Goal: Task Accomplishment & Management: Contribute content

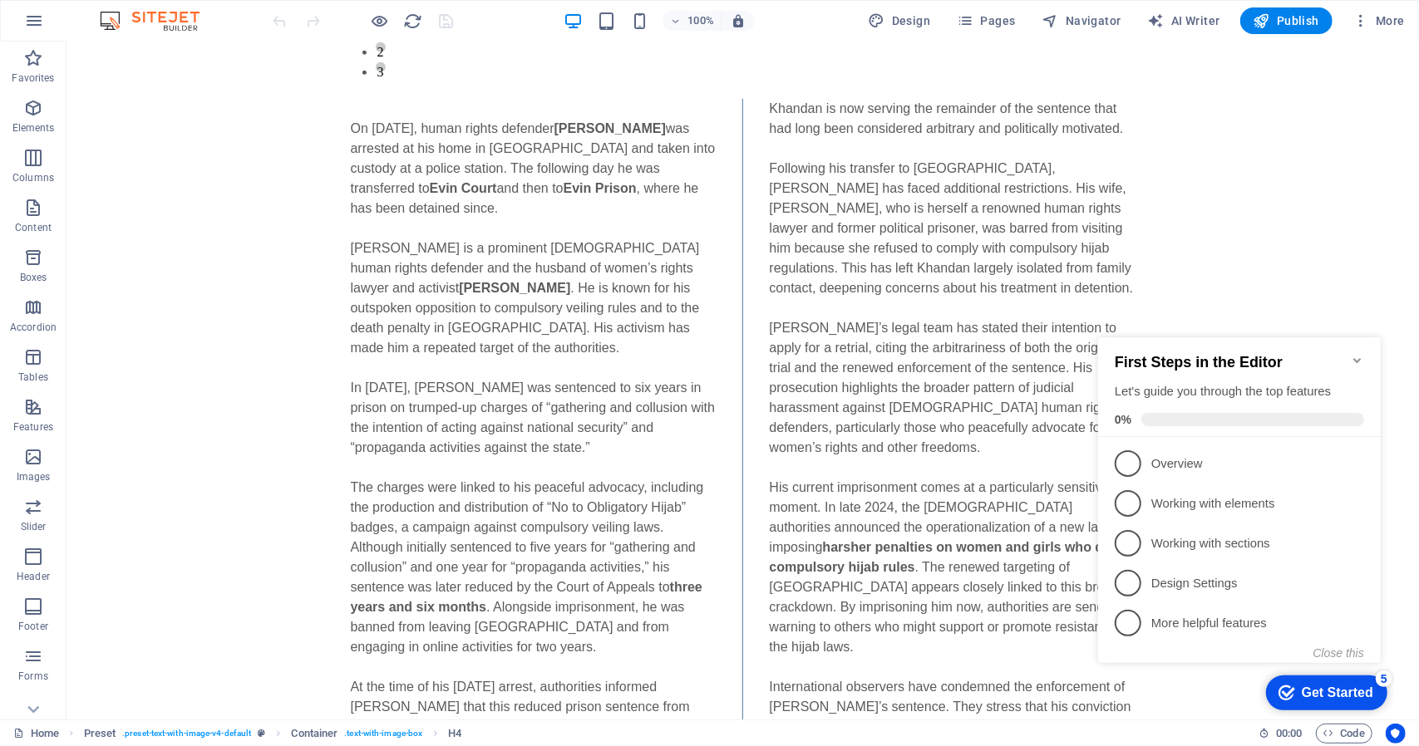
scroll to position [1430, 0]
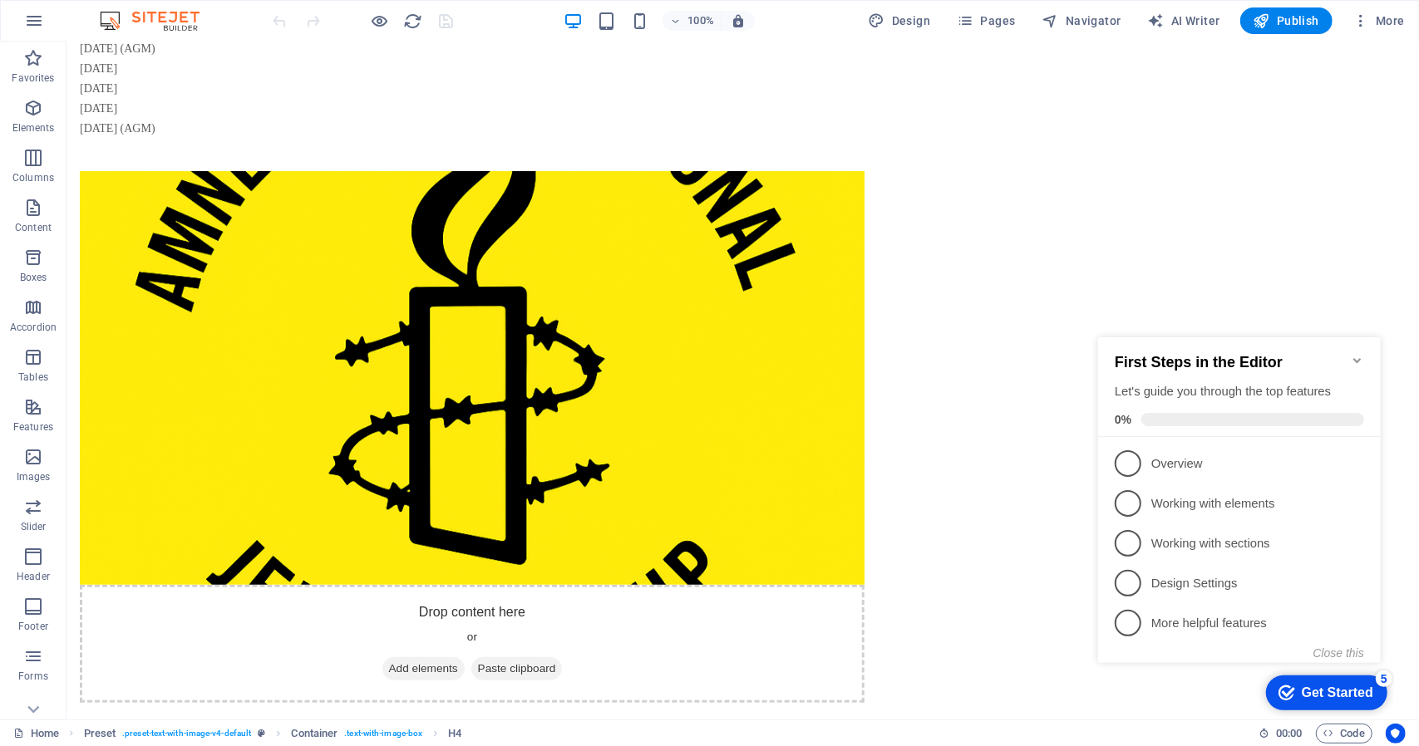
scroll to position [337, 0]
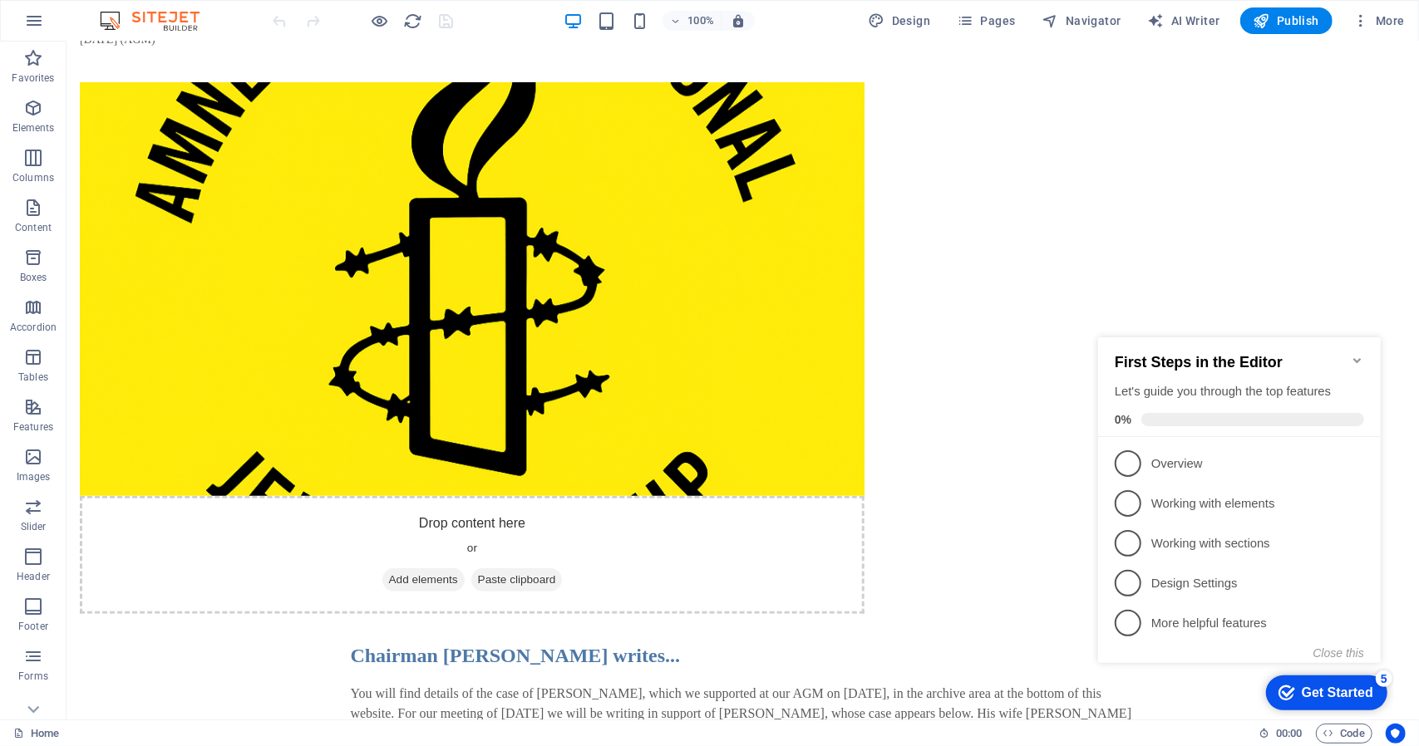
click at [1358, 357] on icon "Minimize checklist" at bounding box center [1355, 359] width 7 height 5
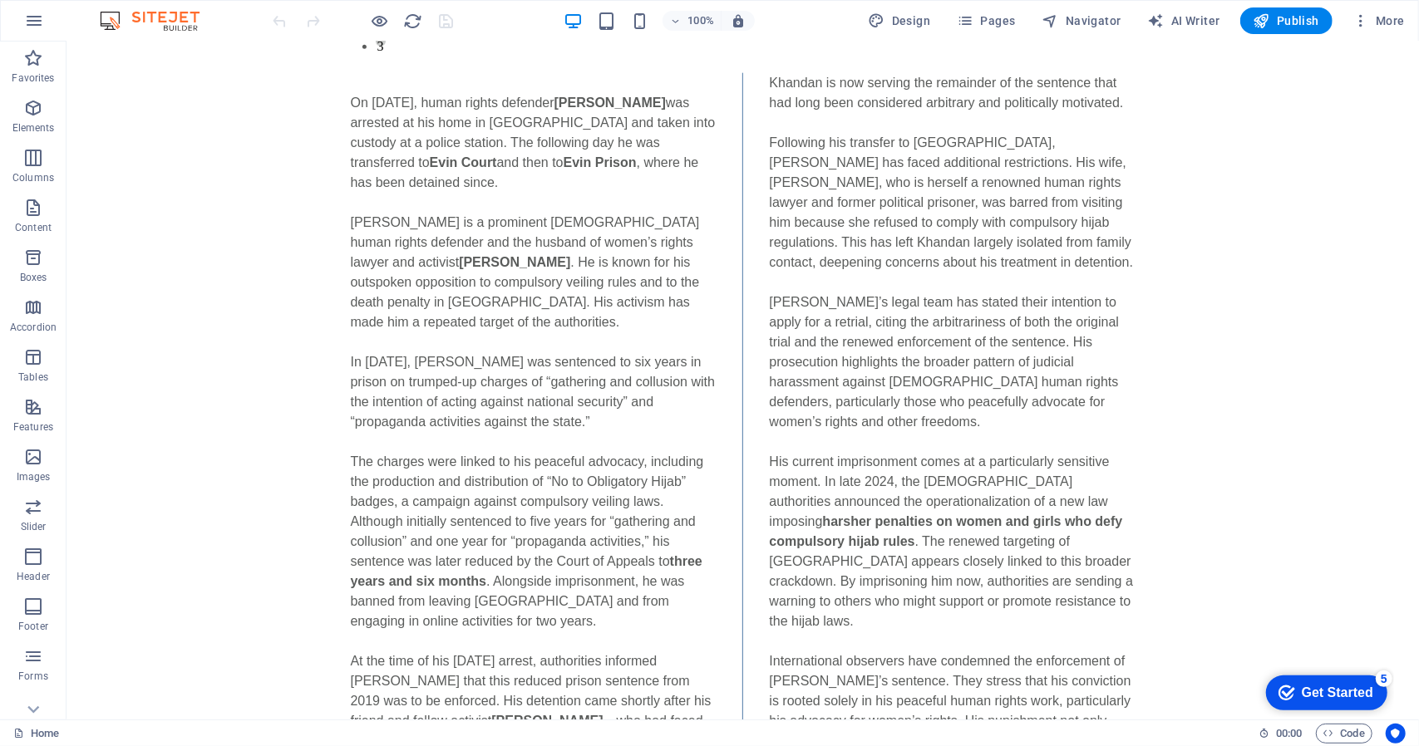
scroll to position [1516, 0]
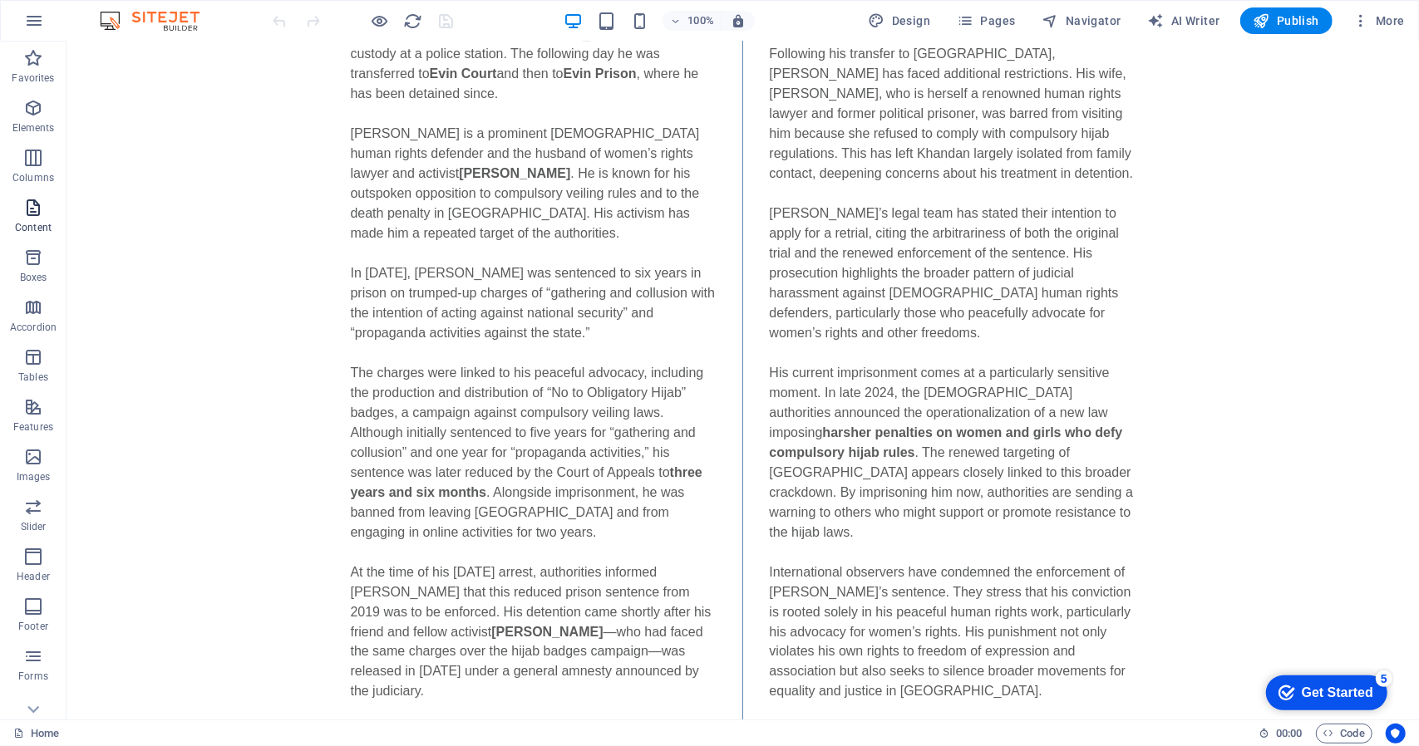
click at [31, 208] on icon "button" at bounding box center [33, 208] width 20 height 20
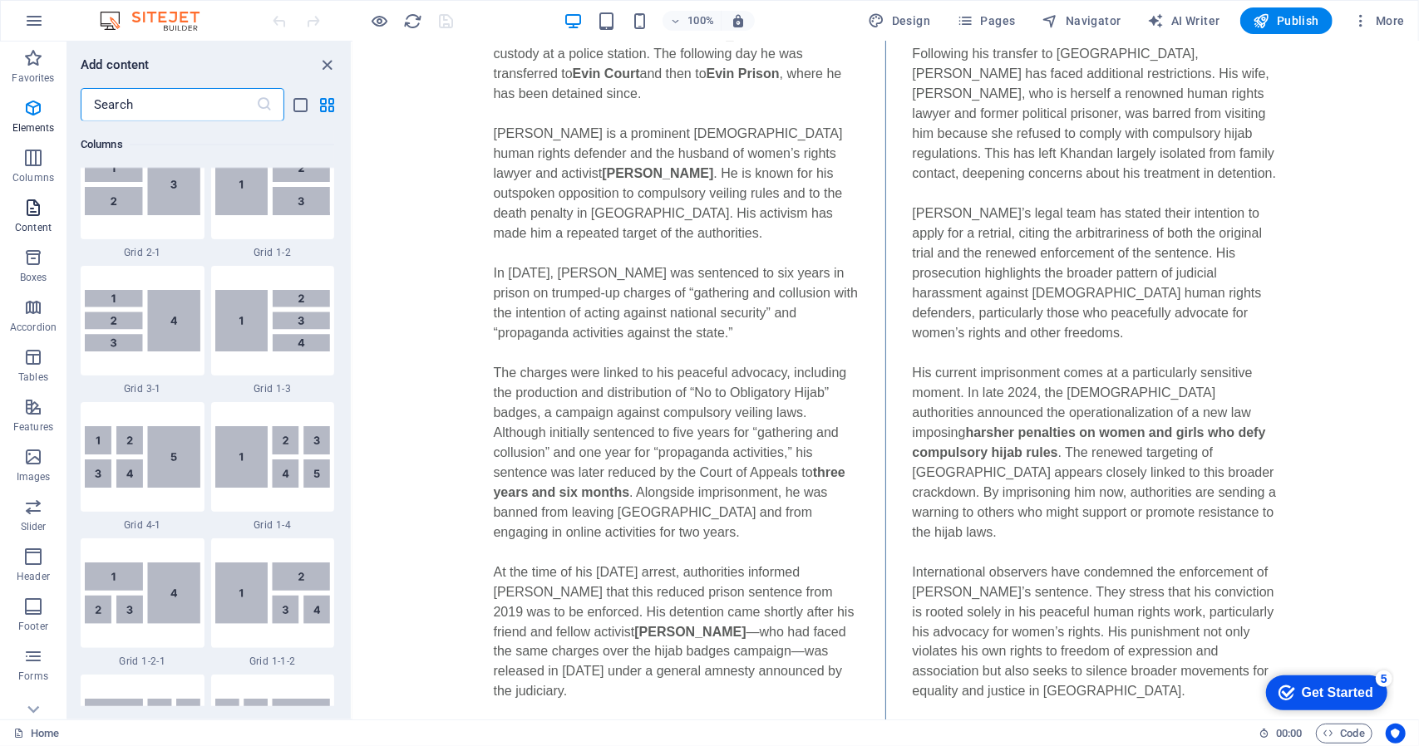
scroll to position [2908, 0]
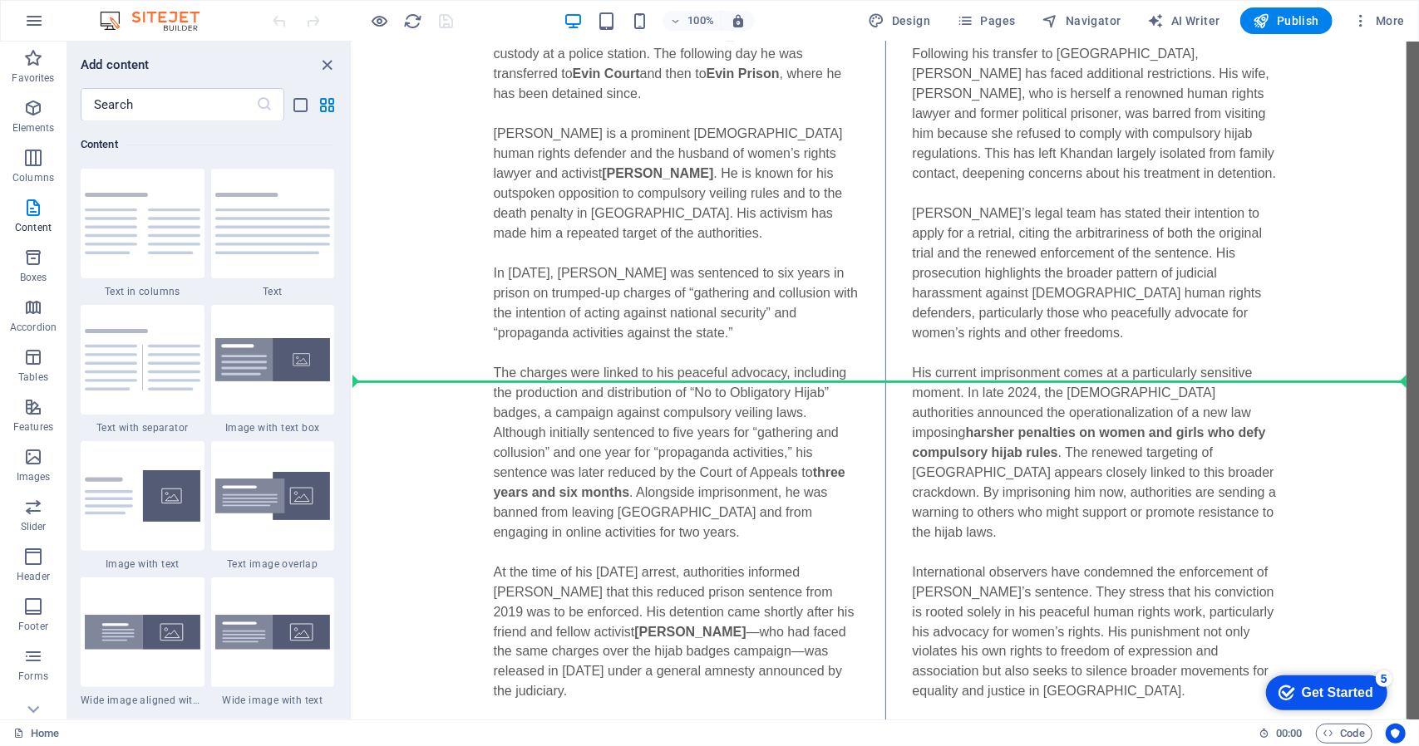
select select "rem"
select select "preset-text-v2-columns"
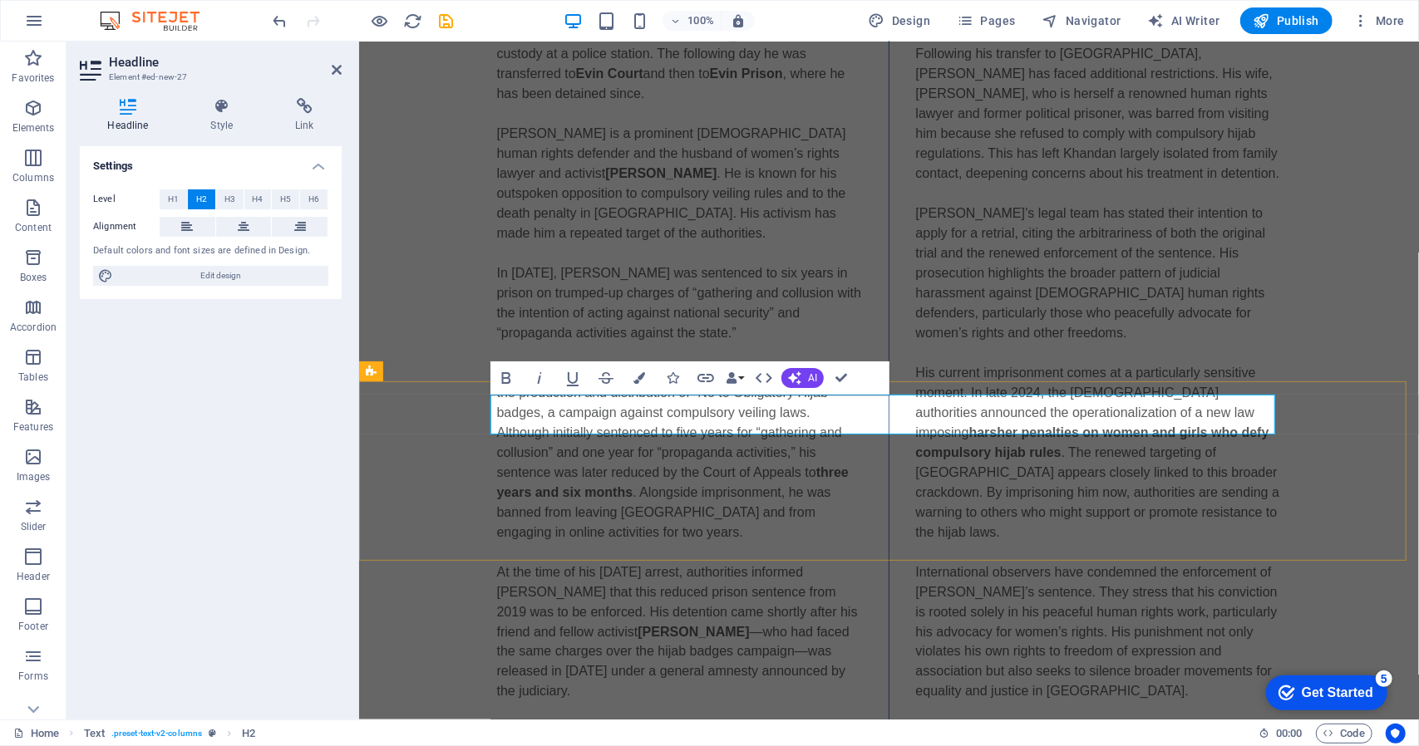
drag, startPoint x: 603, startPoint y: 421, endPoint x: 490, endPoint y: 411, distance: 113.5
click at [253, 199] on span "H4" at bounding box center [257, 200] width 11 height 20
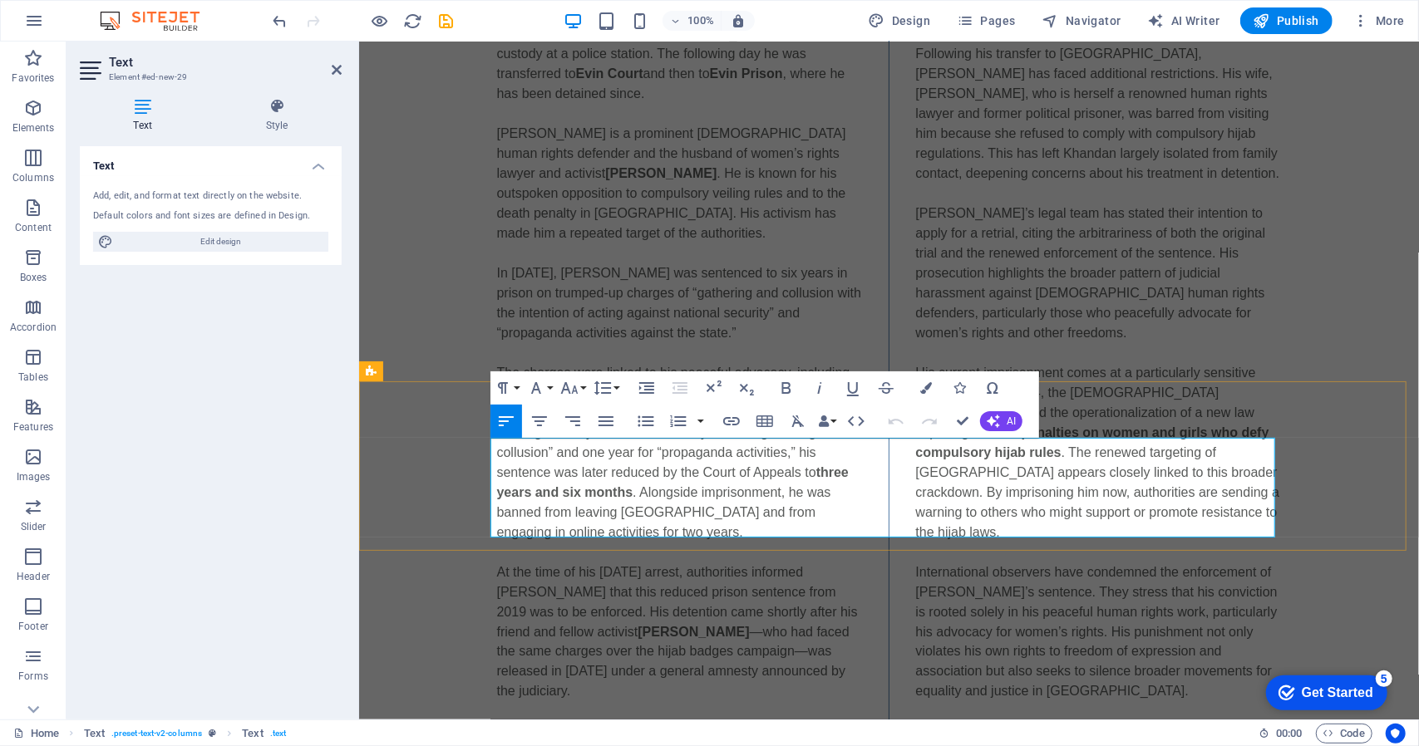
drag, startPoint x: 865, startPoint y: 524, endPoint x: 629, endPoint y: 486, distance: 239.0
drag, startPoint x: 1235, startPoint y: 510, endPoint x: 488, endPoint y: 450, distance: 749.6
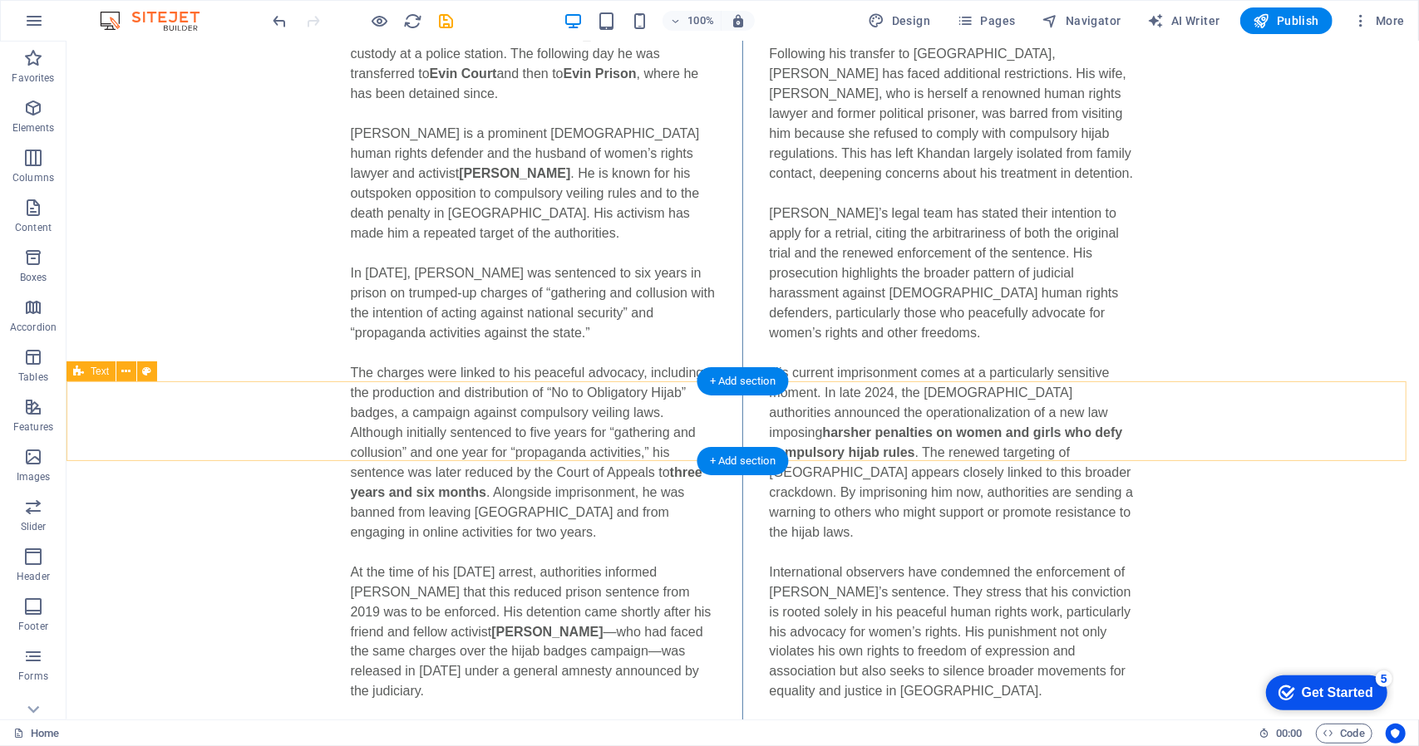
click at [103, 380] on div "Text" at bounding box center [90, 372] width 49 height 20
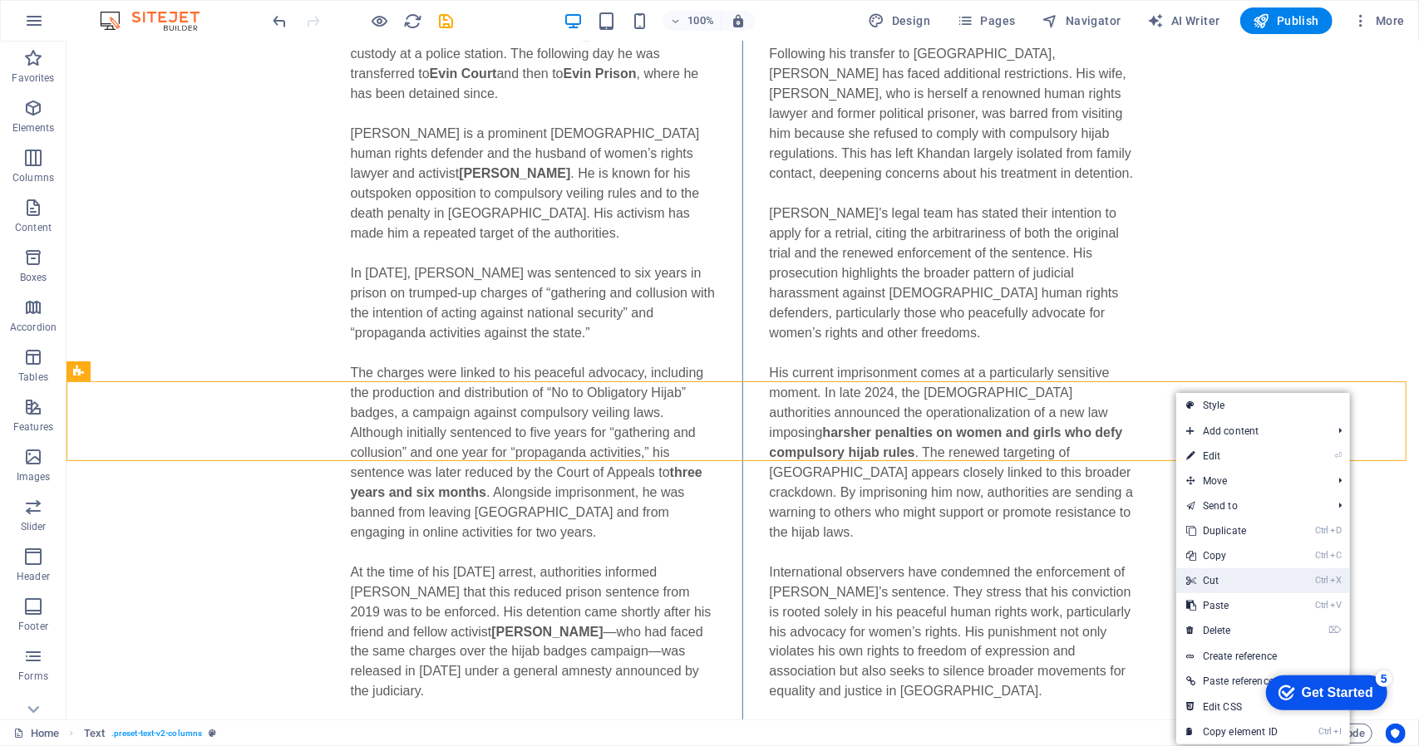
click at [1227, 577] on link "Ctrl X Cut" at bounding box center [1231, 581] width 111 height 25
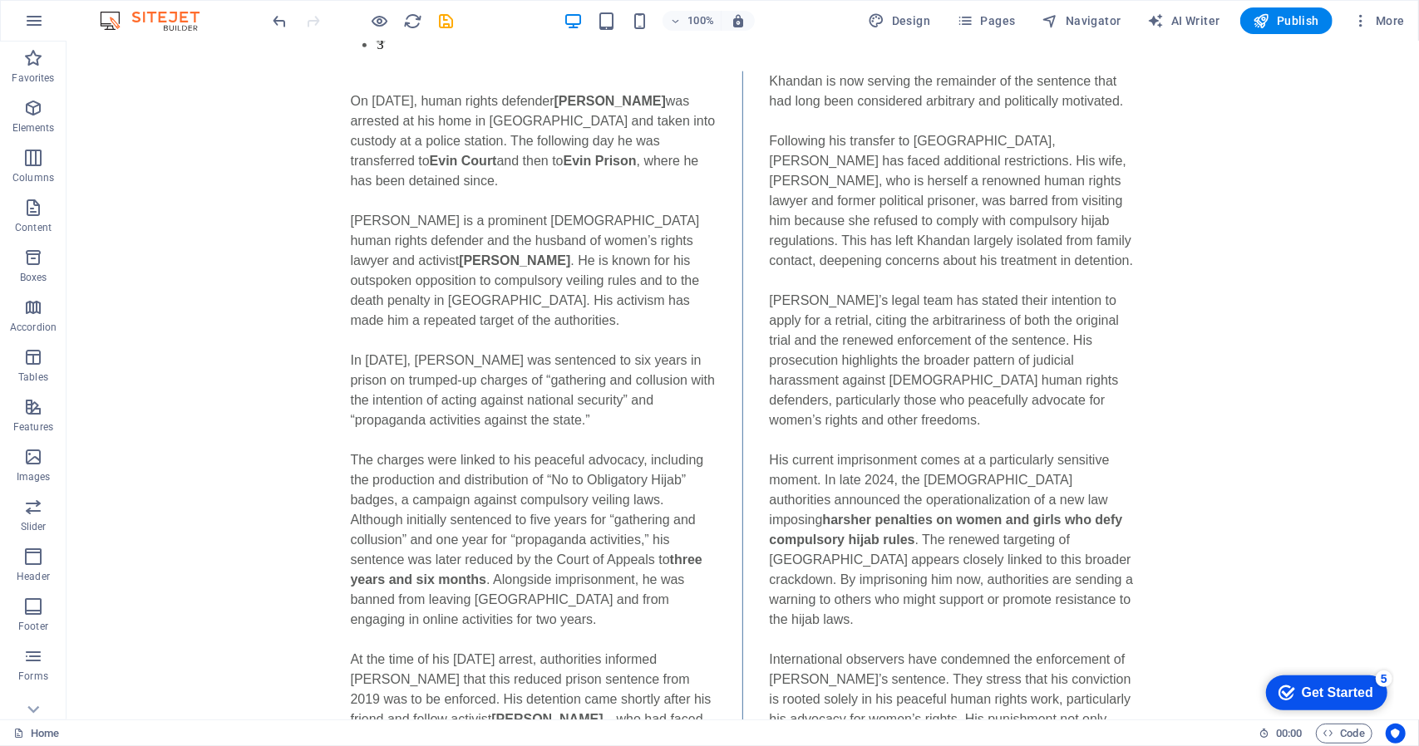
scroll to position [1435, 0]
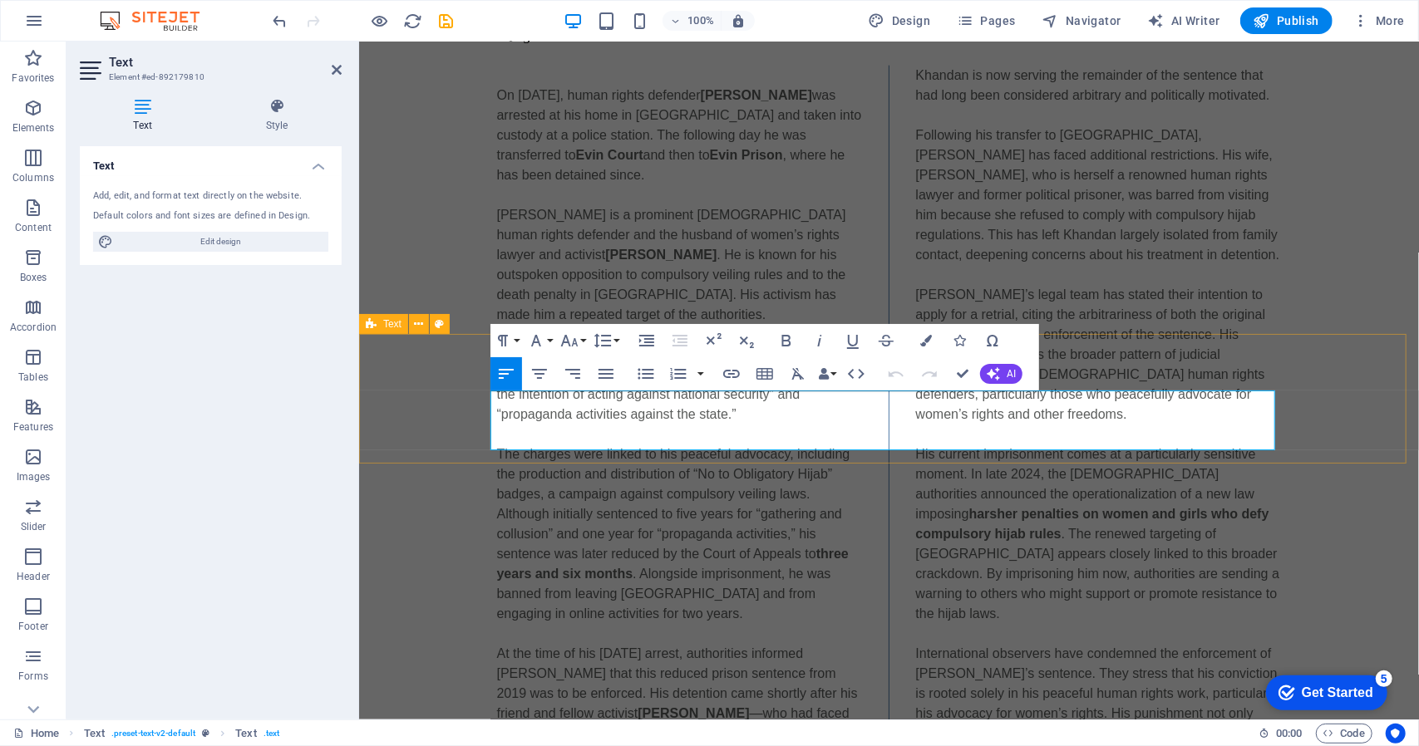
drag, startPoint x: 588, startPoint y: 418, endPoint x: 465, endPoint y: 417, distance: 123.0
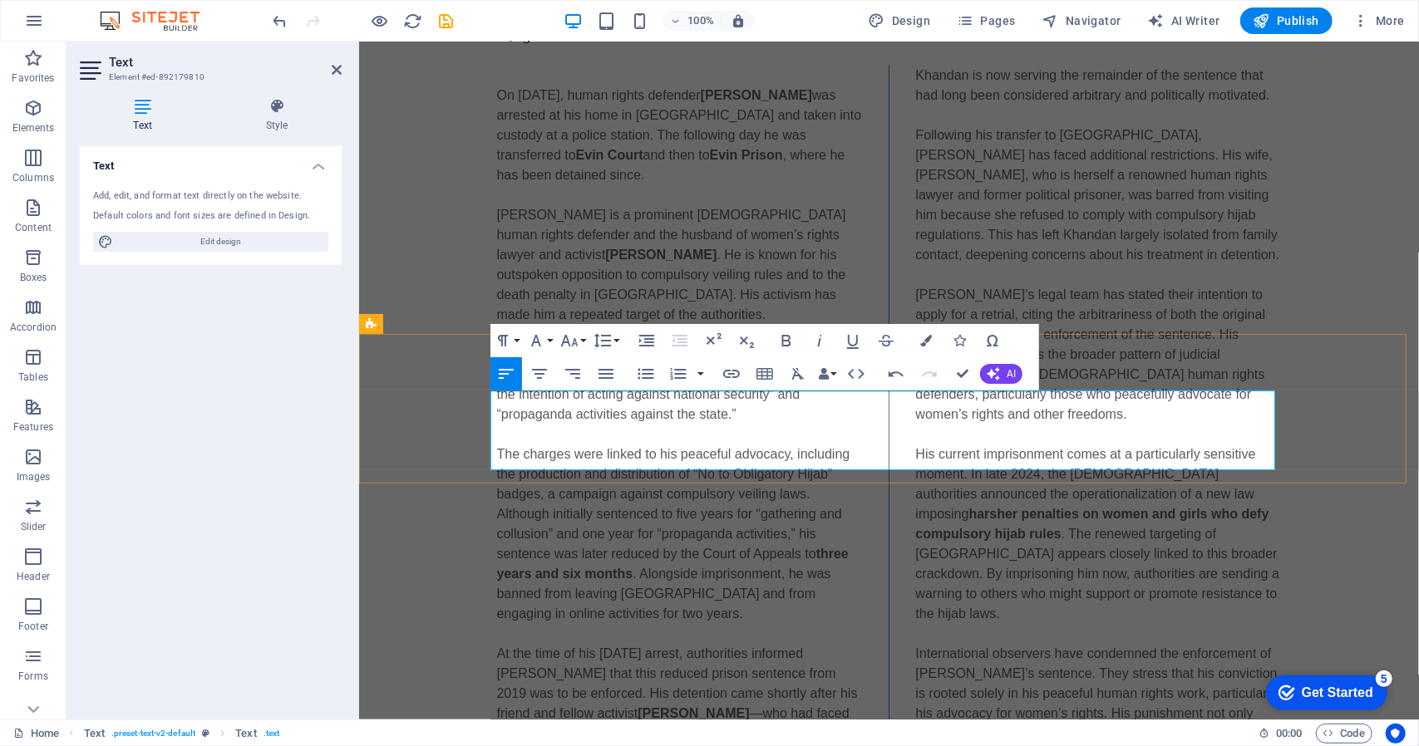
drag, startPoint x: 949, startPoint y: 420, endPoint x: 916, endPoint y: 422, distance: 33.3
drag, startPoint x: 985, startPoint y: 419, endPoint x: 1138, endPoint y: 457, distance: 157.6
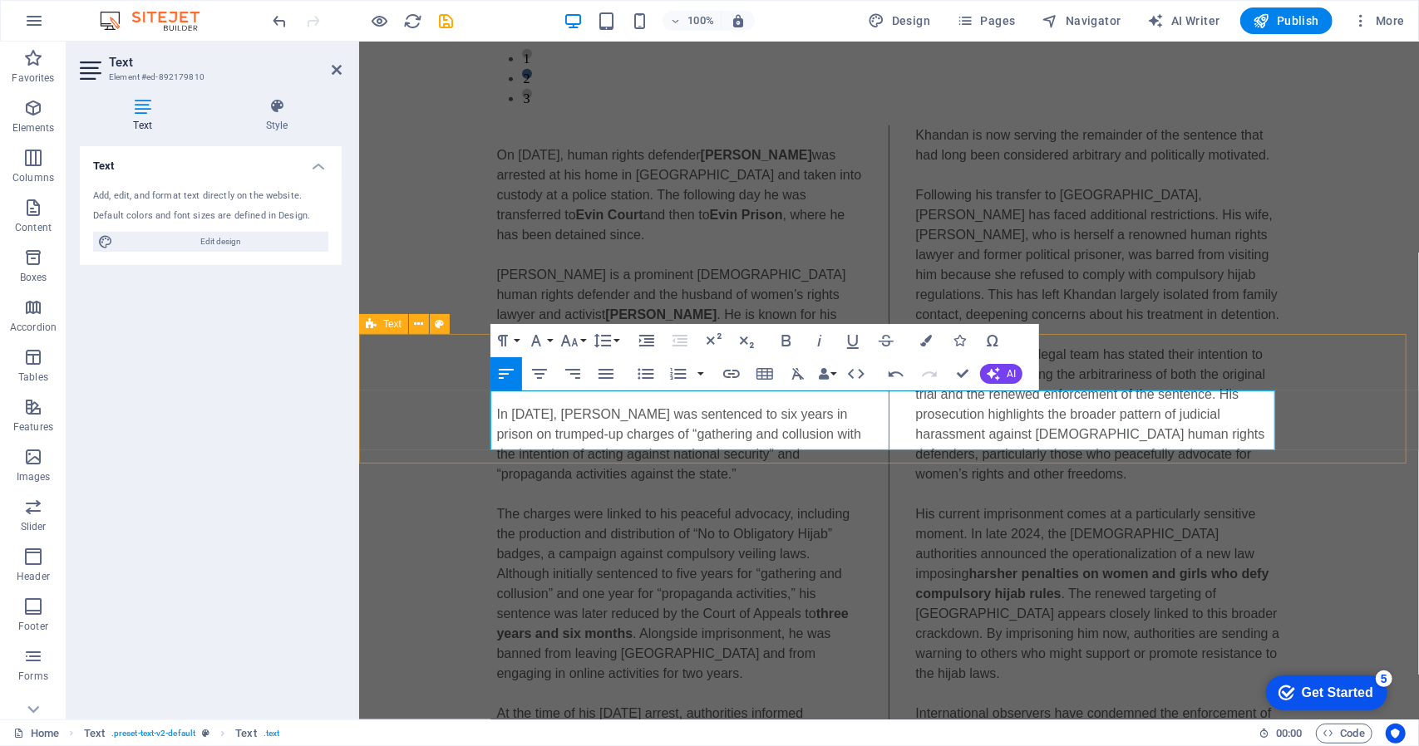
scroll to position [1351, 0]
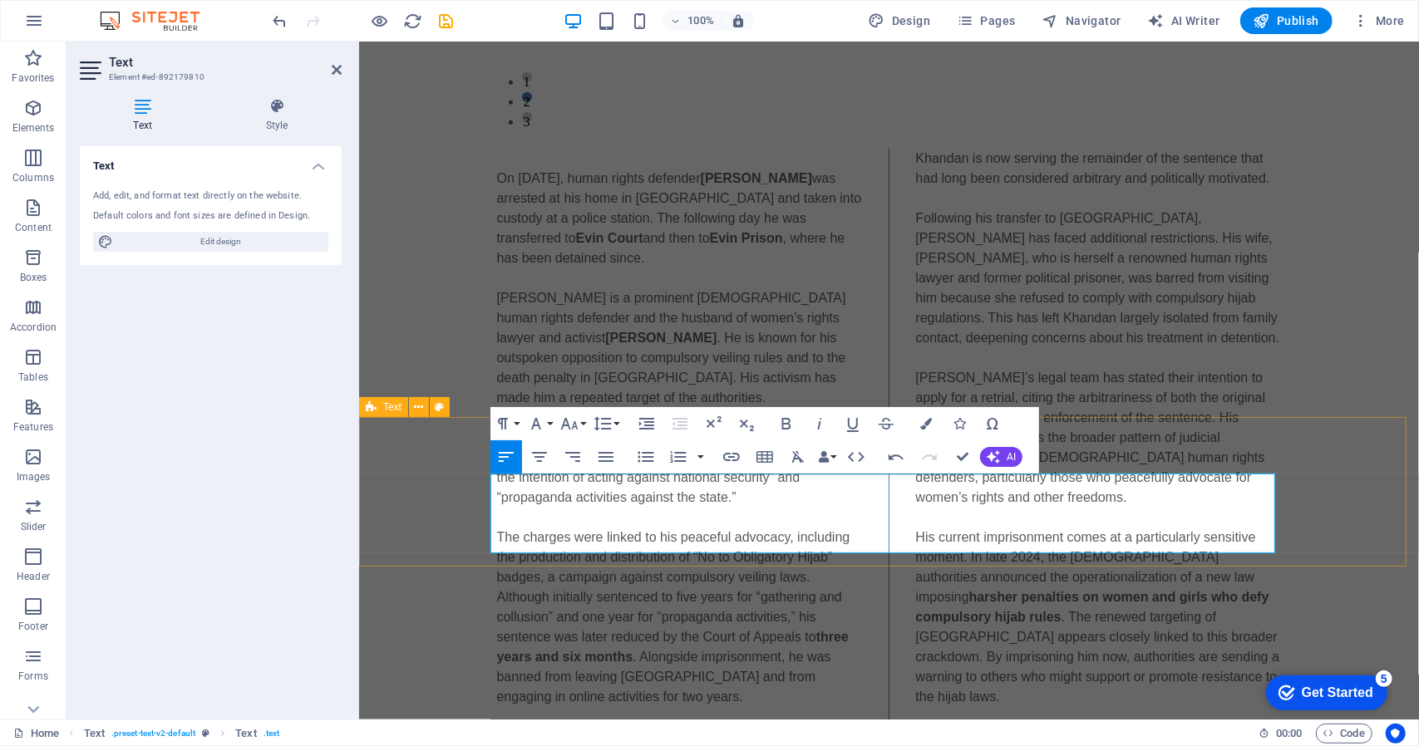
drag, startPoint x: 647, startPoint y: 547, endPoint x: 476, endPoint y: 539, distance: 171.4
drag, startPoint x: 835, startPoint y: 522, endPoint x: 895, endPoint y: 527, distance: 60.9
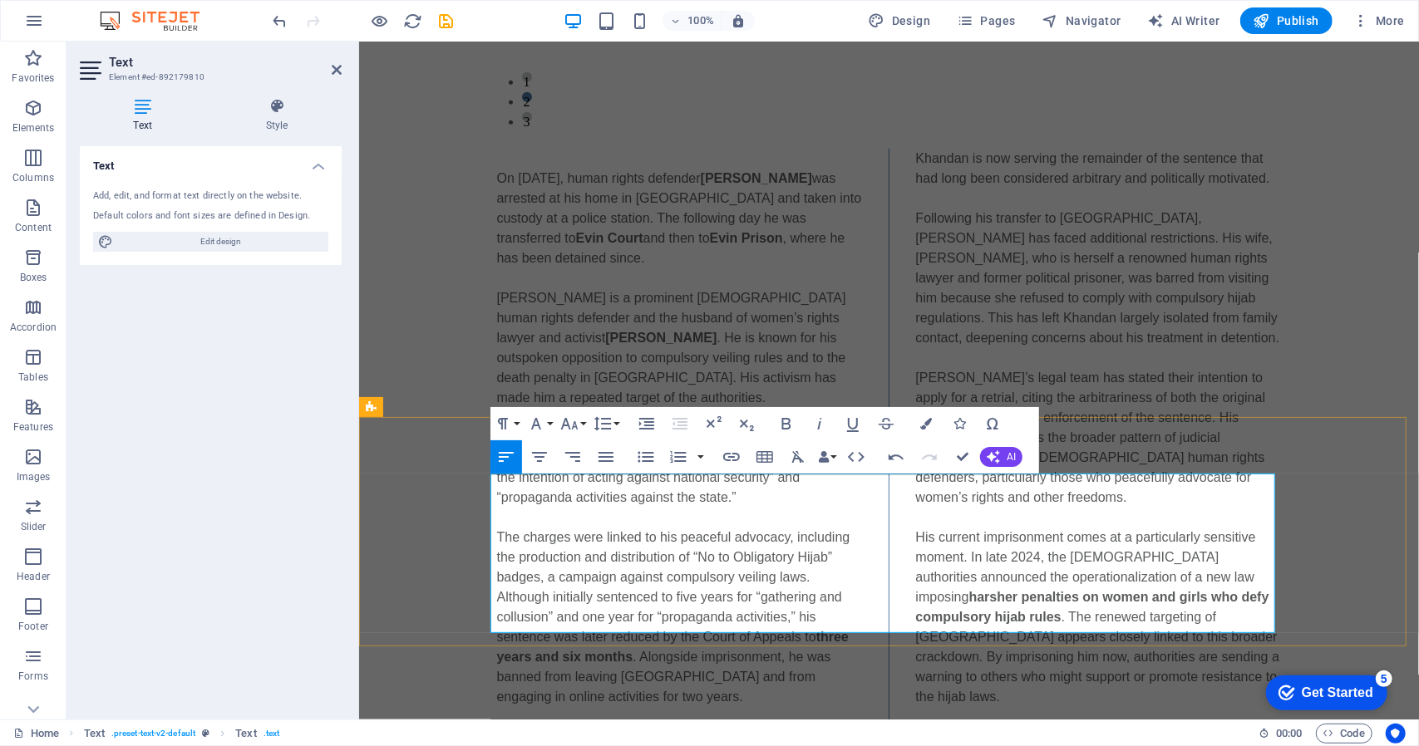
drag, startPoint x: 505, startPoint y: 585, endPoint x: 527, endPoint y: 592, distance: 22.6
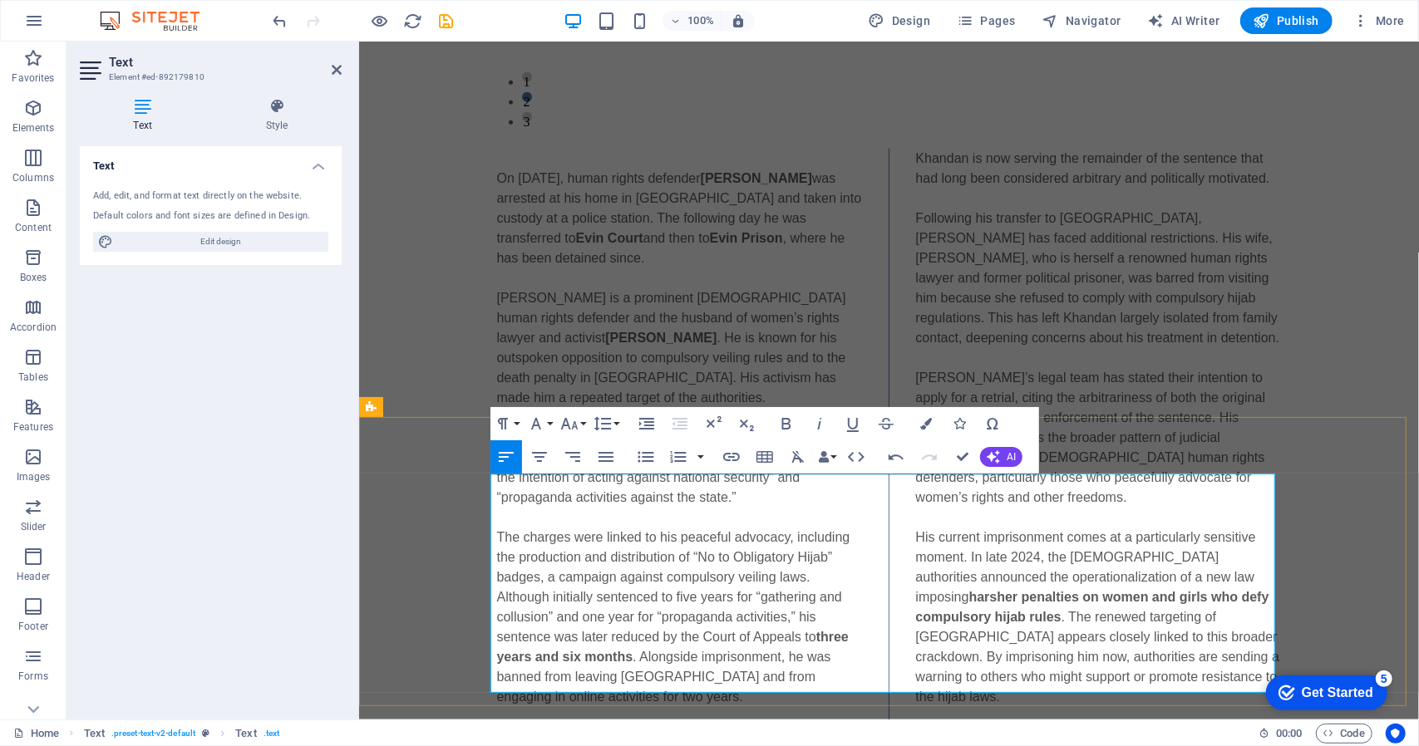
drag, startPoint x: 491, startPoint y: 564, endPoint x: 652, endPoint y: 635, distance: 176.0
click at [805, 421] on button "Italic" at bounding box center [820, 423] width 32 height 33
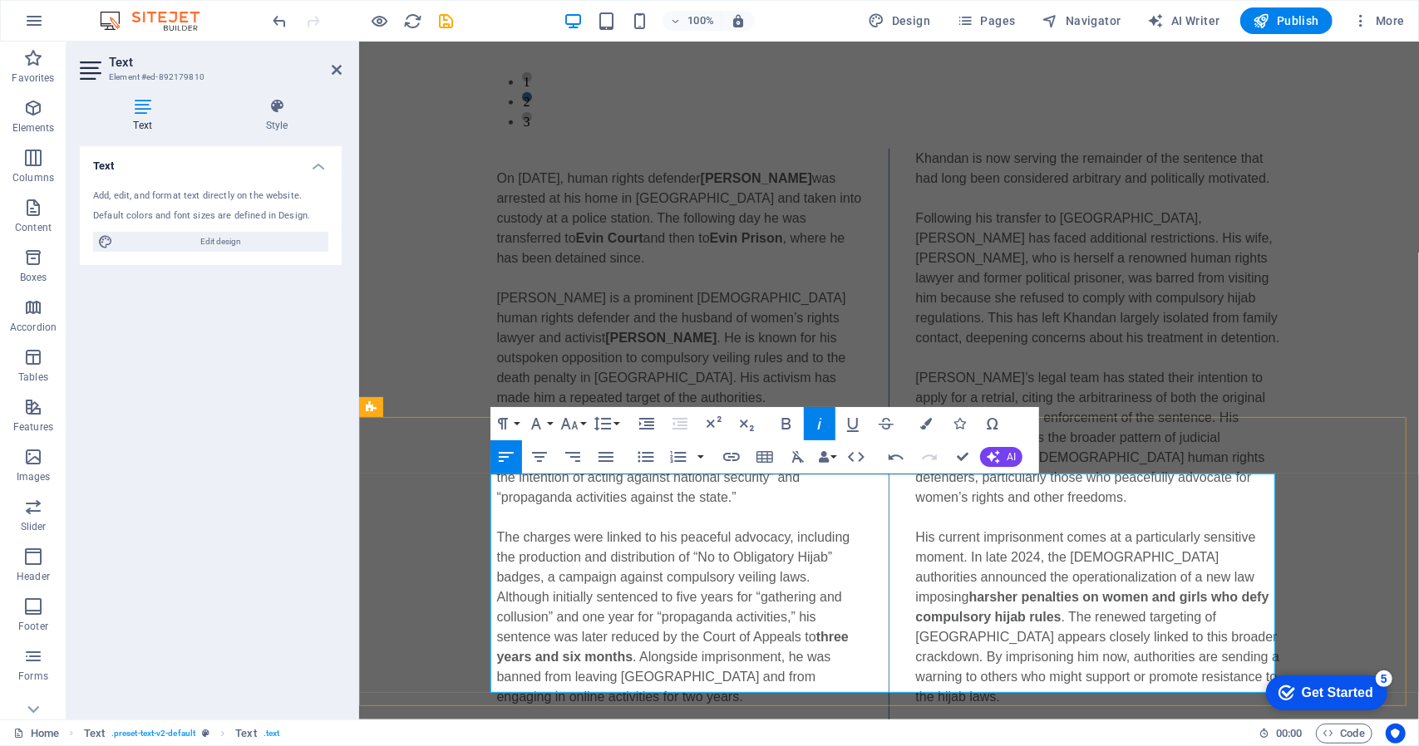
drag, startPoint x: 882, startPoint y: 606, endPoint x: 839, endPoint y: 615, distance: 44.2
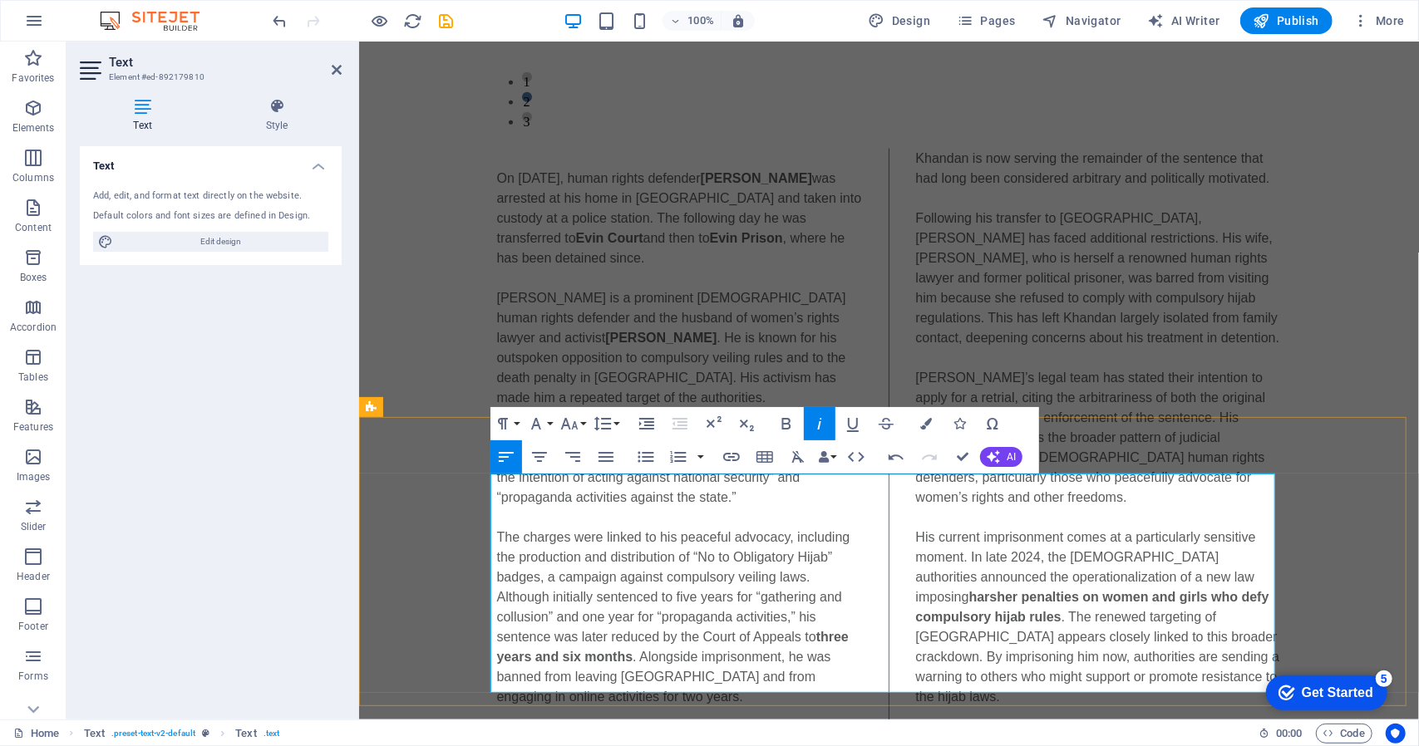
drag, startPoint x: 626, startPoint y: 526, endPoint x: 840, endPoint y: 524, distance: 214.5
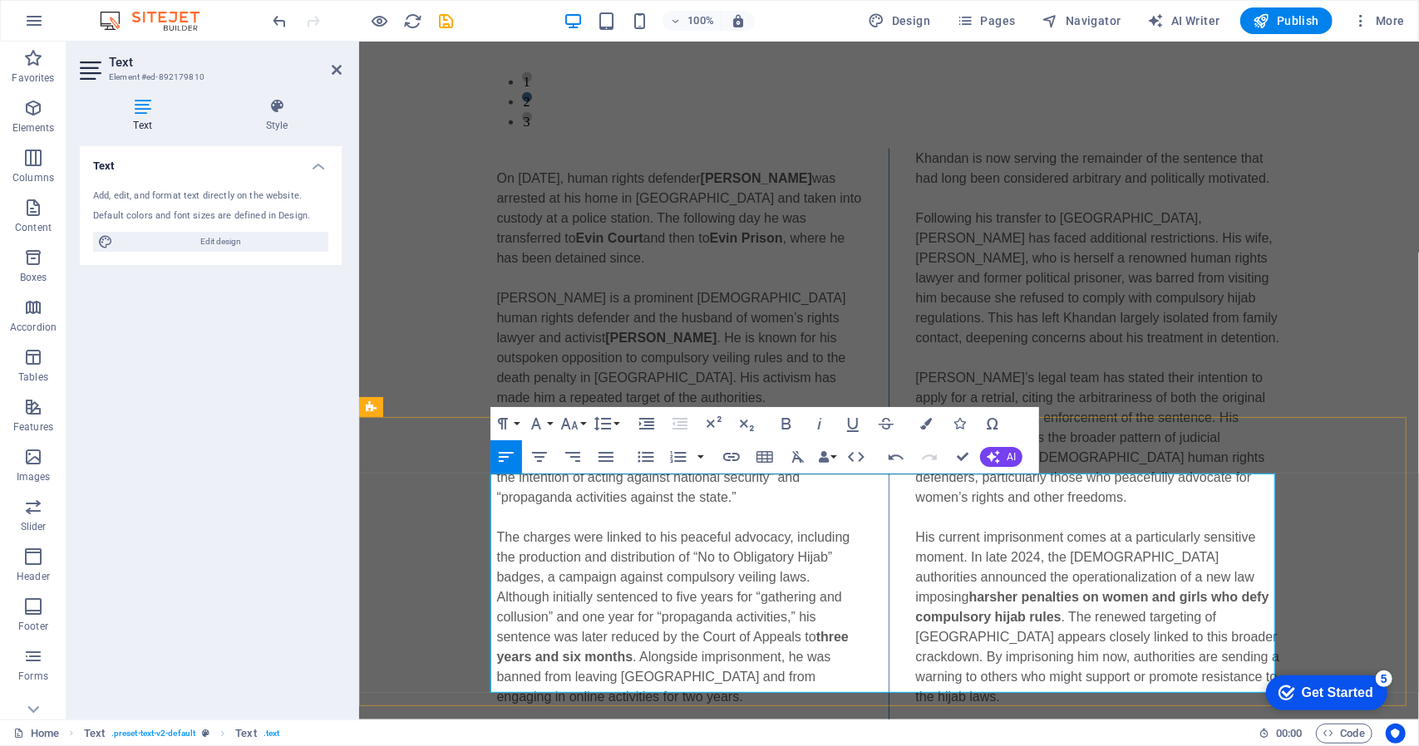
drag, startPoint x: 608, startPoint y: 559, endPoint x: 612, endPoint y: 550, distance: 9.3
drag, startPoint x: 593, startPoint y: 524, endPoint x: 605, endPoint y: 530, distance: 14.1
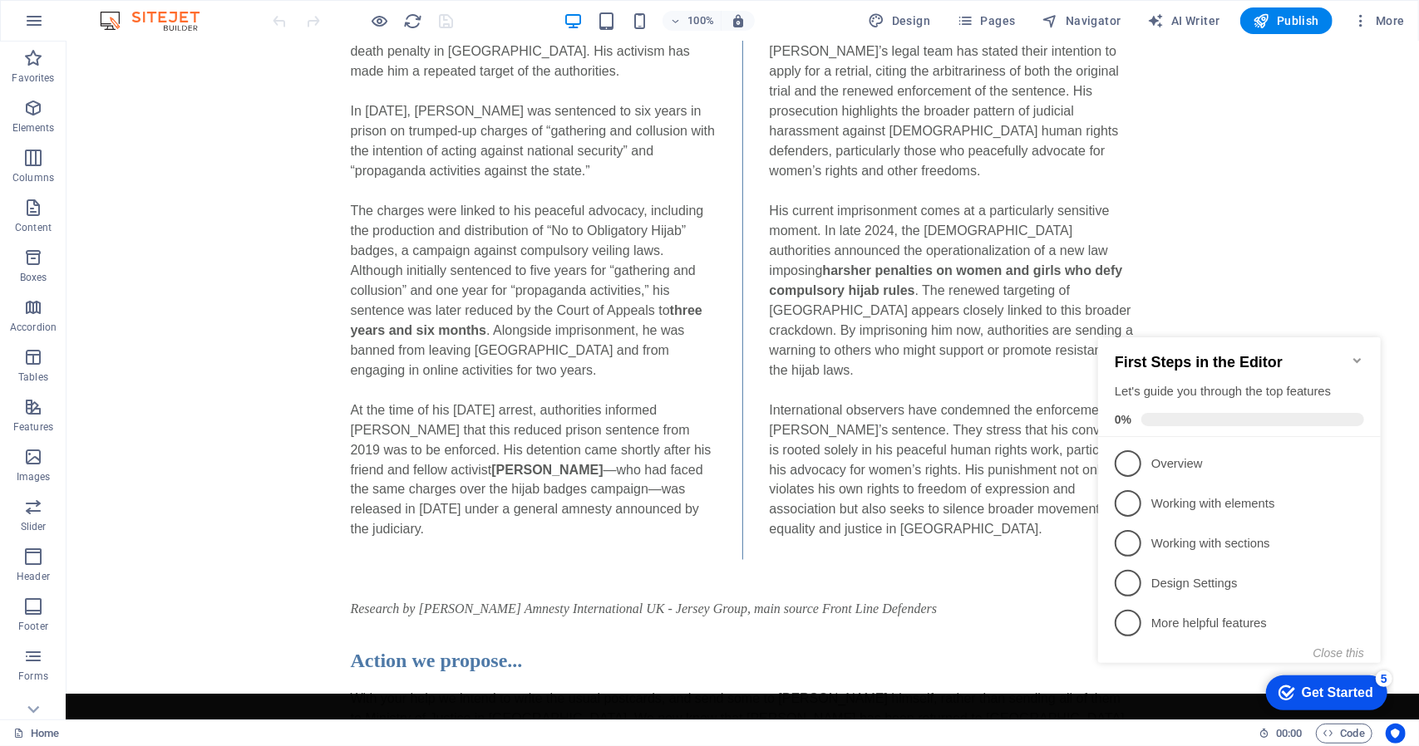
scroll to position [1635, 0]
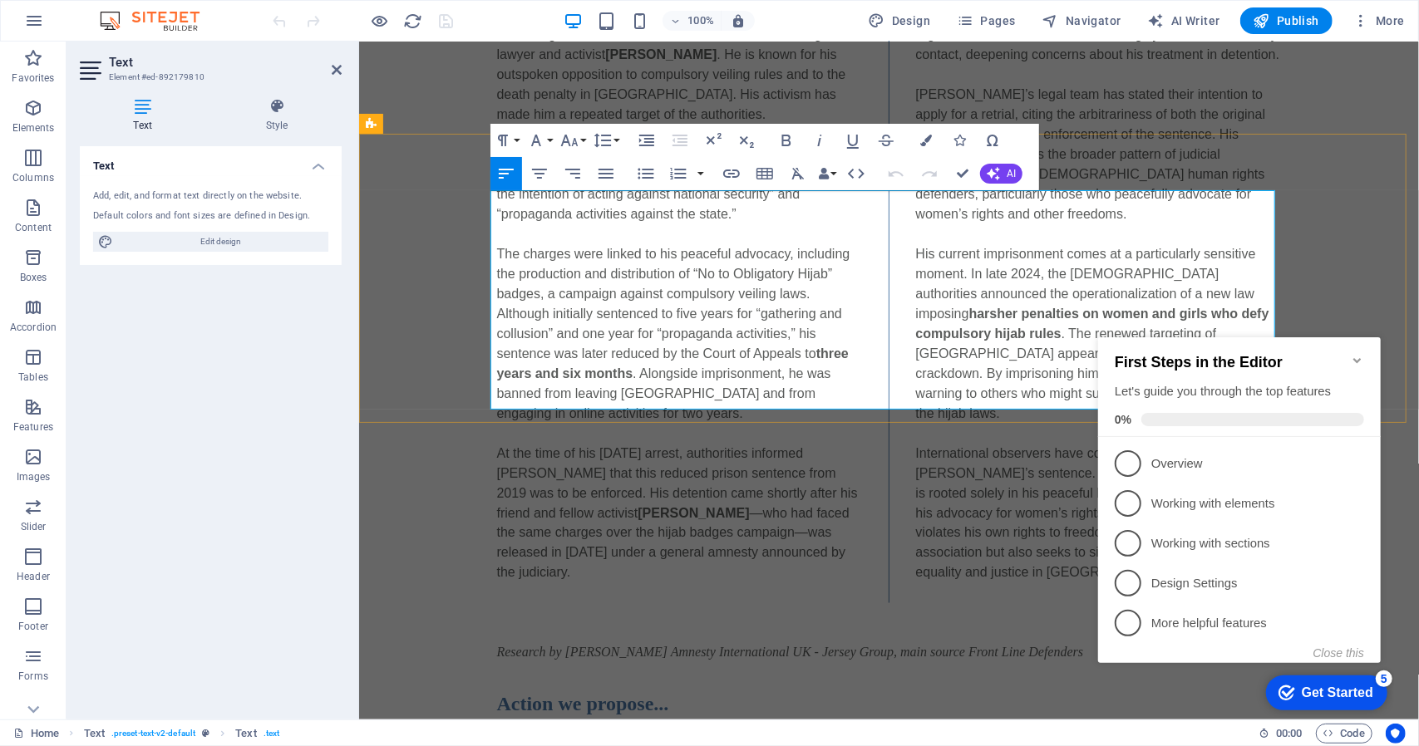
drag, startPoint x: 553, startPoint y: 240, endPoint x: 591, endPoint y: 243, distance: 38.3
drag, startPoint x: 524, startPoint y: 302, endPoint x: 534, endPoint y: 302, distance: 10.8
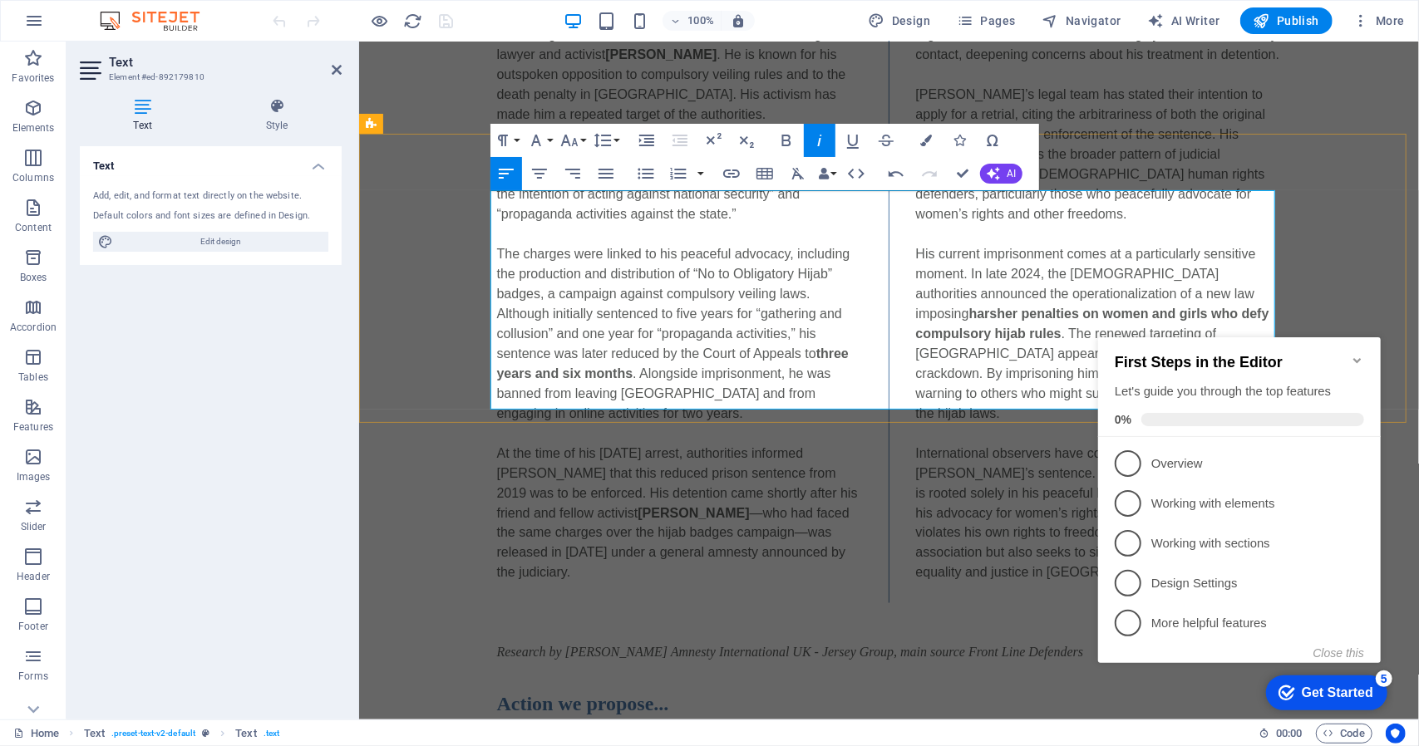
drag, startPoint x: 1015, startPoint y: 256, endPoint x: 484, endPoint y: 264, distance: 531.2
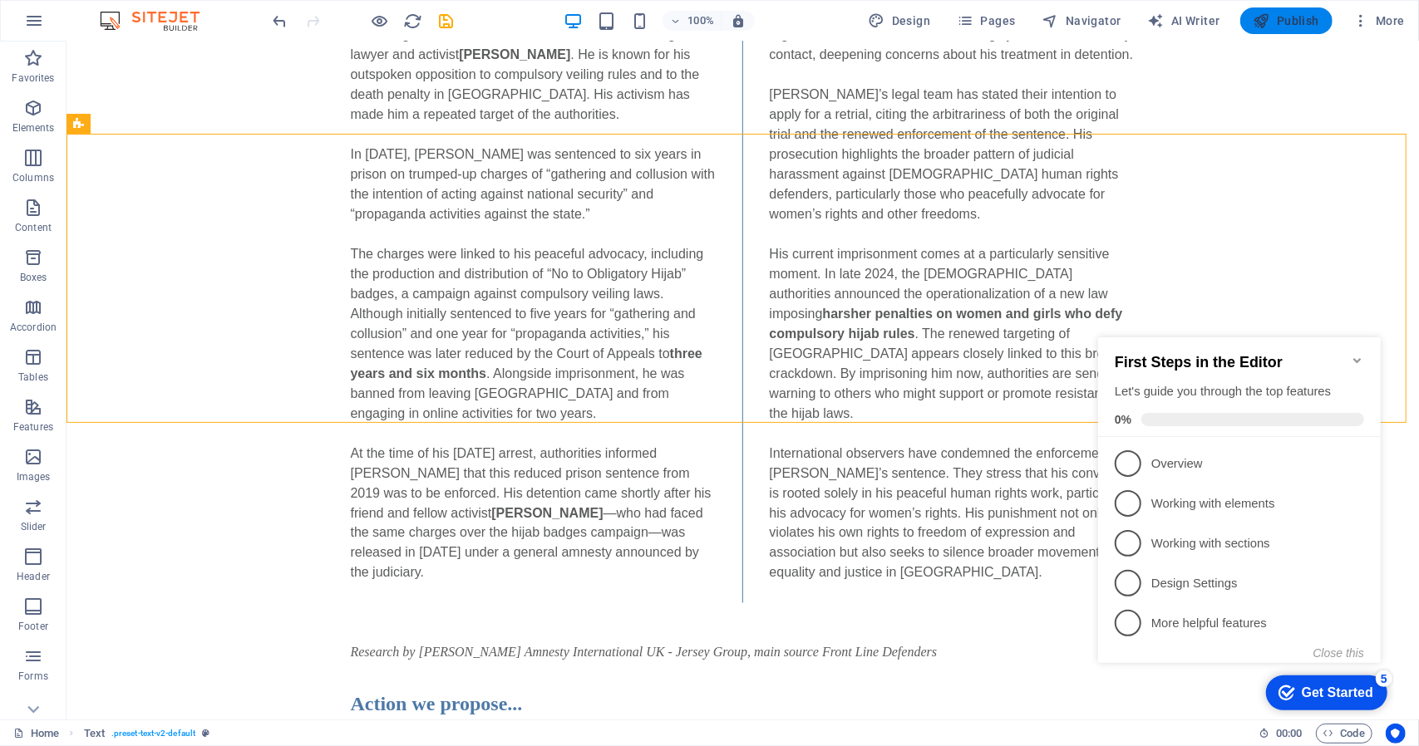
click at [1299, 25] on span "Publish" at bounding box center [1286, 20] width 66 height 17
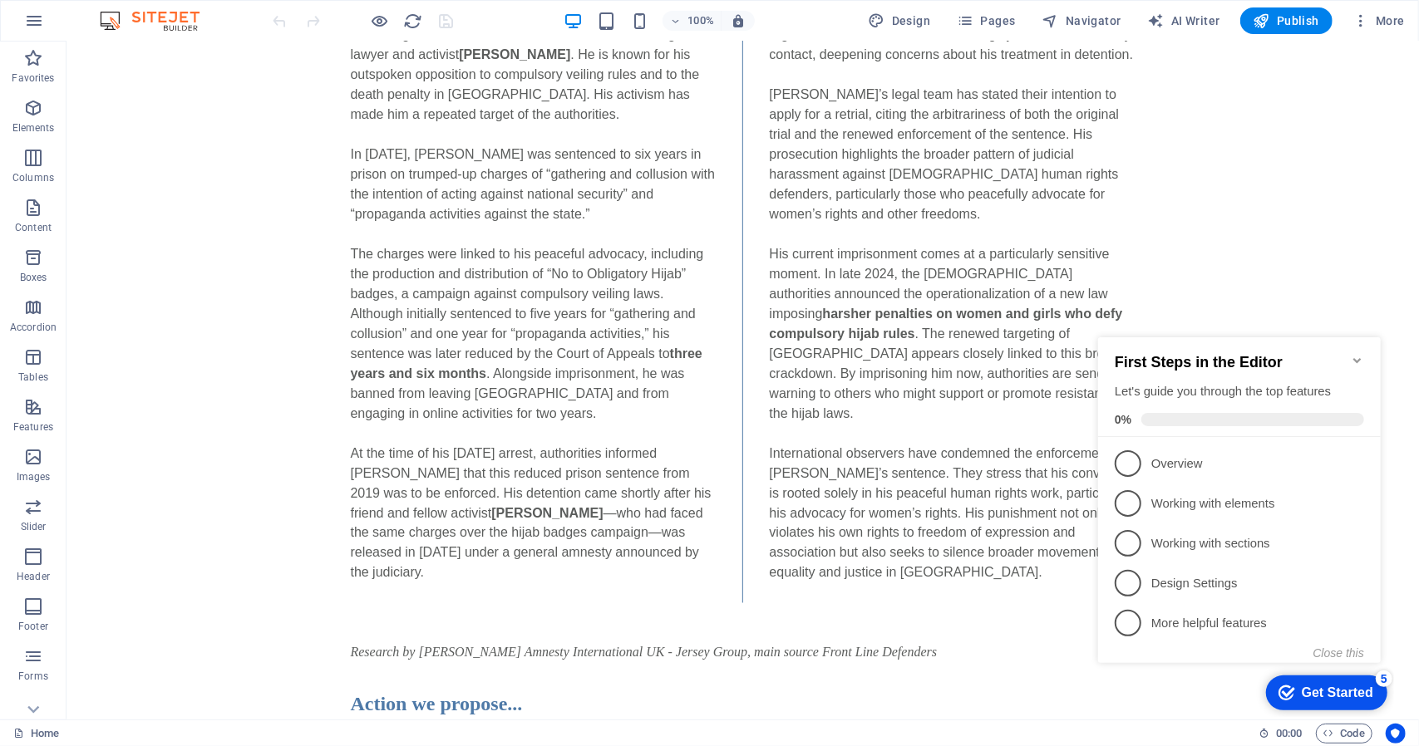
scroll to position [1626, 0]
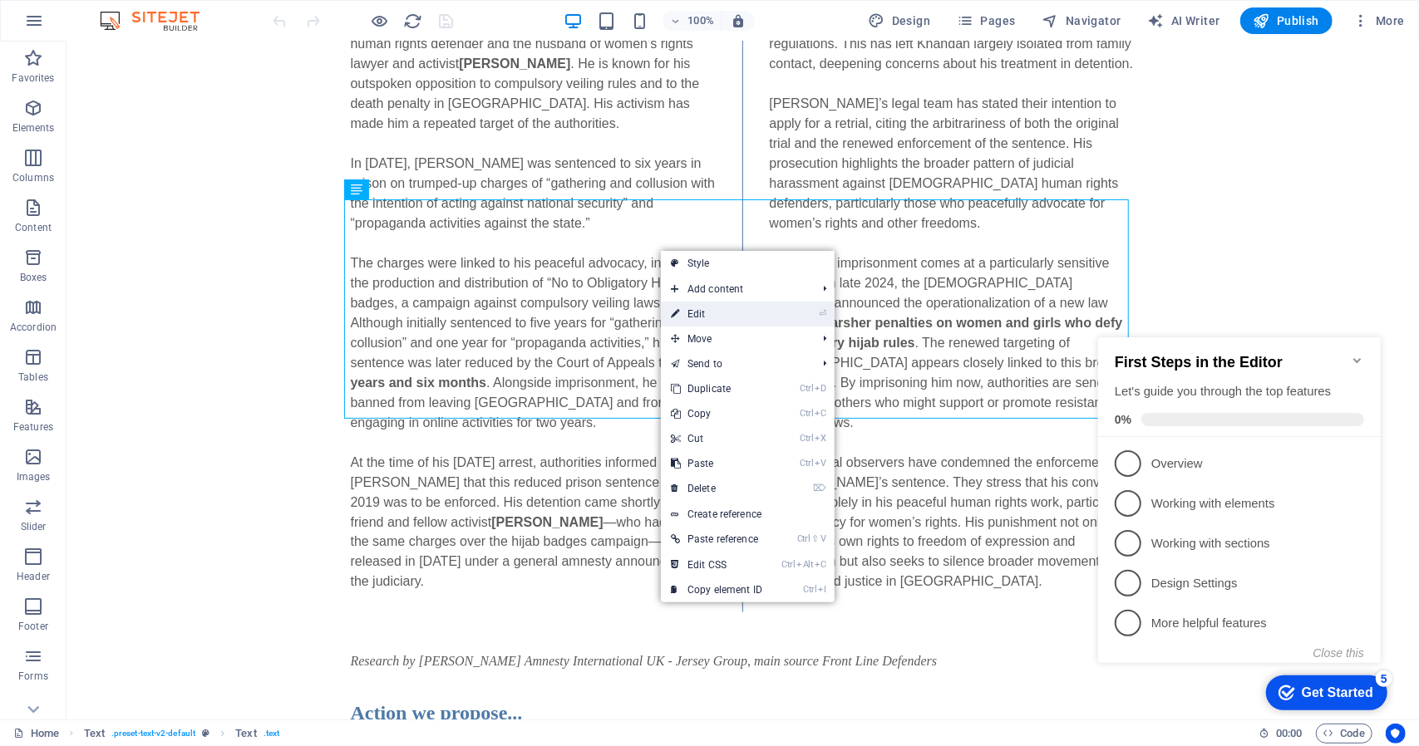
click at [687, 305] on link "⏎ Edit" at bounding box center [716, 314] width 111 height 25
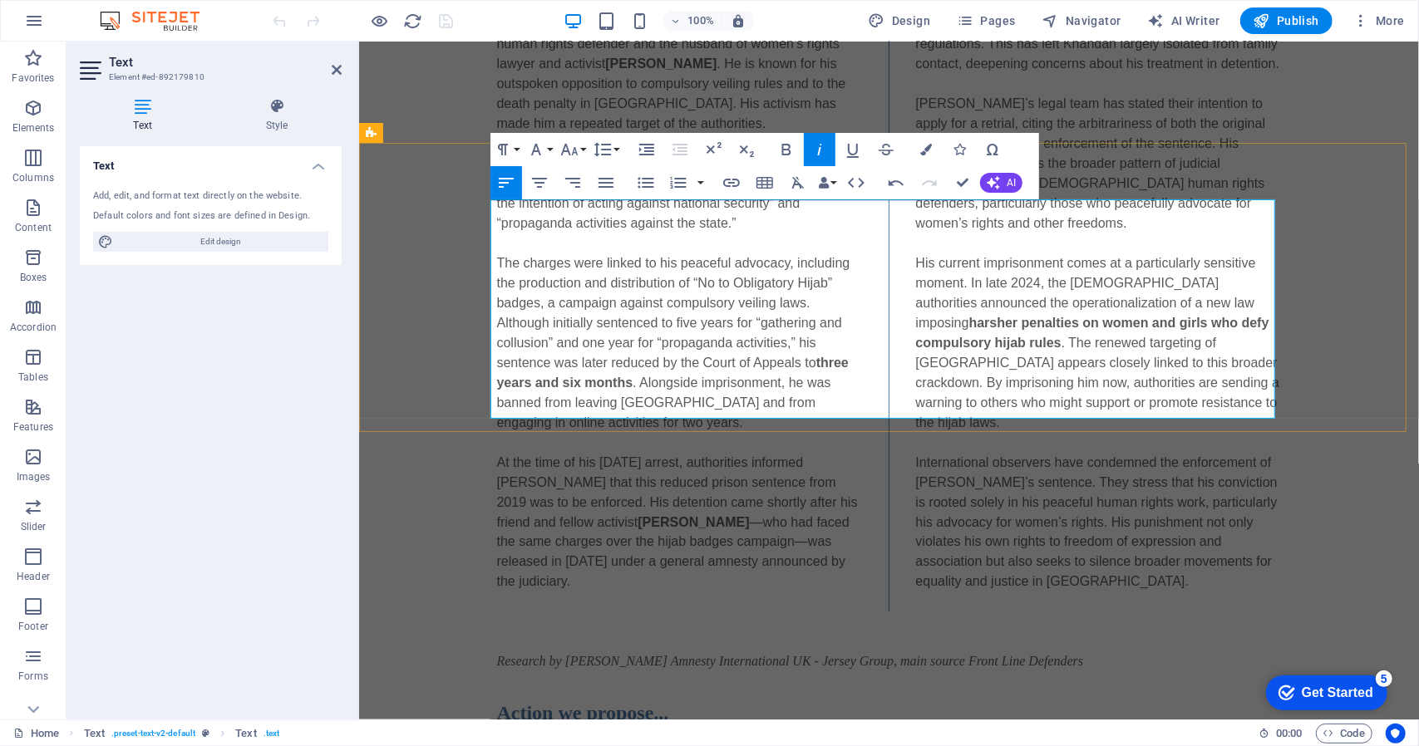
click at [1287, 22] on span "Publish" at bounding box center [1286, 20] width 66 height 17
